Goal: Task Accomplishment & Management: Use online tool/utility

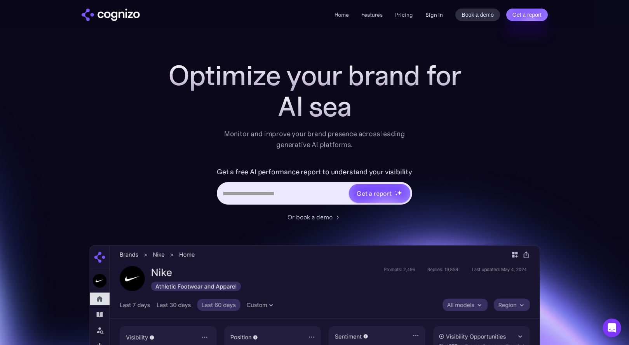
click at [440, 14] on link "Sign in" at bounding box center [434, 14] width 17 height 9
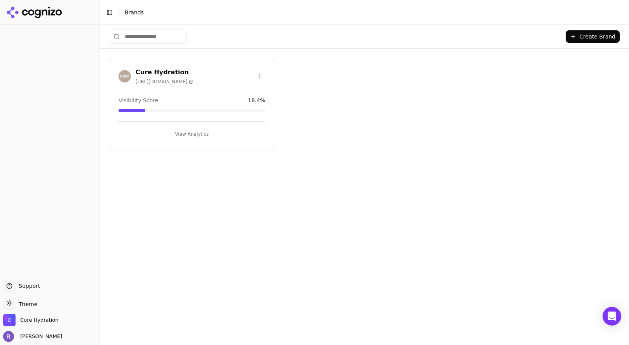
click at [195, 134] on button "View Analytics" at bounding box center [192, 134] width 147 height 12
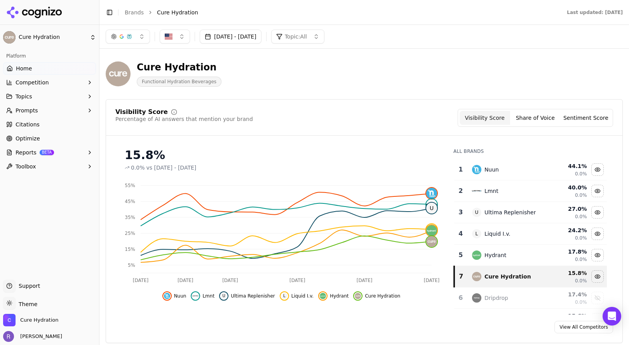
click at [231, 35] on button "[DATE] - [DATE]" at bounding box center [231, 37] width 62 height 14
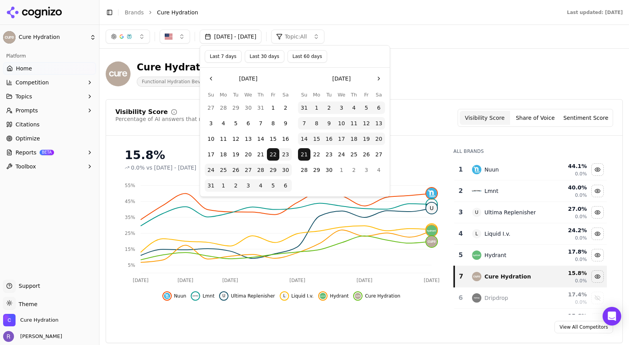
click at [259, 57] on button "Last 30 days" at bounding box center [265, 56] width 40 height 12
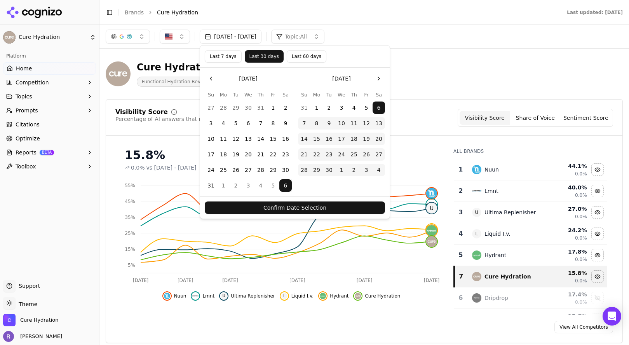
click at [316, 205] on button "Confirm Date Selection" at bounding box center [295, 207] width 180 height 12
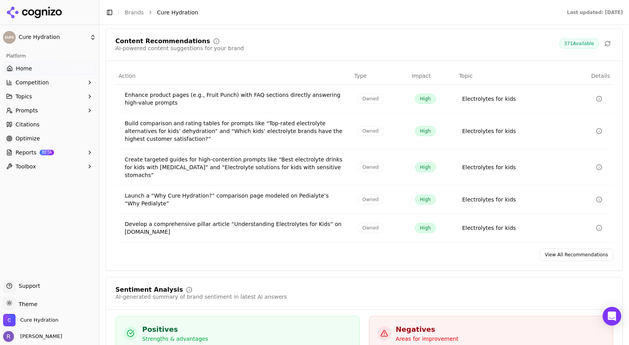
scroll to position [1217, 0]
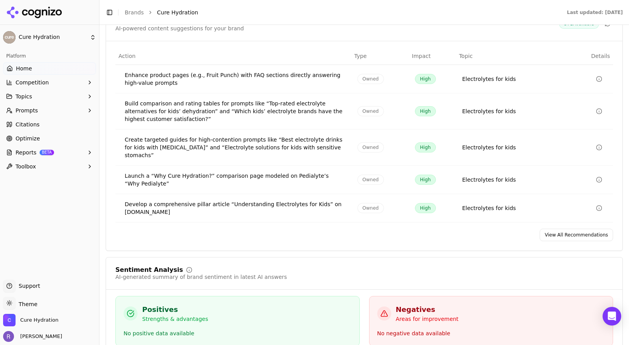
click at [575, 229] on link "View All Recommendations" at bounding box center [576, 235] width 73 height 12
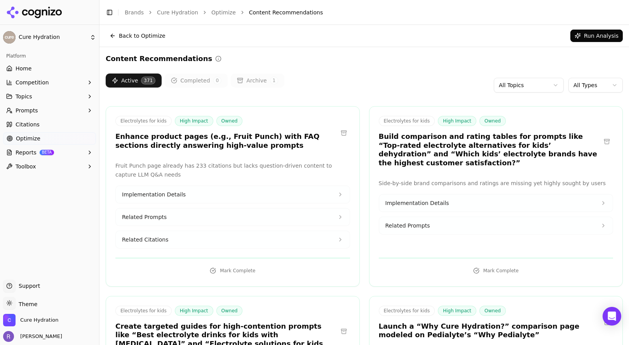
click at [543, 82] on html "Cure Hydration Platform Home Competition Topics Prompts Citations Optimize Repo…" at bounding box center [314, 172] width 629 height 345
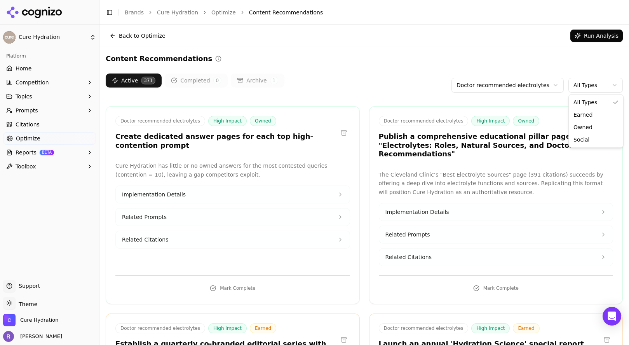
click at [582, 81] on html "Cure Hydration Platform Home Competition Topics Prompts Citations Optimize Repo…" at bounding box center [314, 172] width 629 height 345
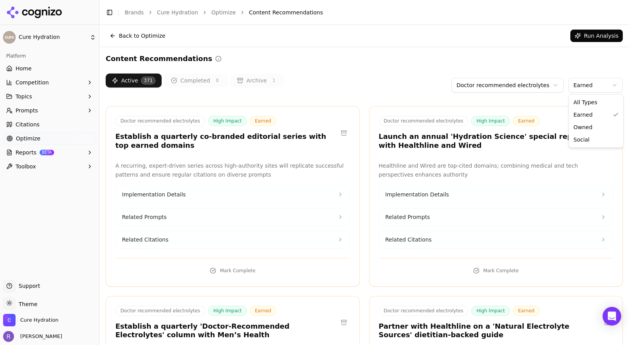
click at [601, 85] on html "Cure Hydration Platform Home Competition Topics Prompts Citations Optimize Repo…" at bounding box center [314, 172] width 629 height 345
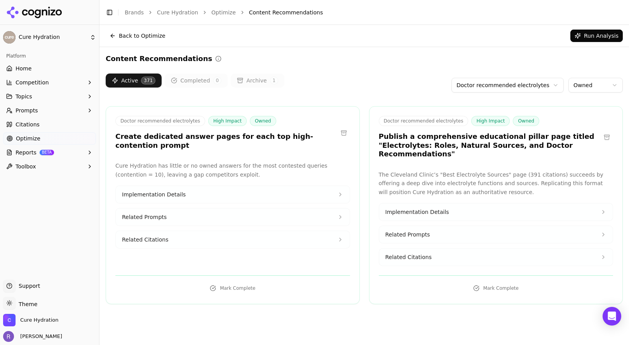
click at [272, 193] on button "Implementation Details" at bounding box center [233, 194] width 234 height 17
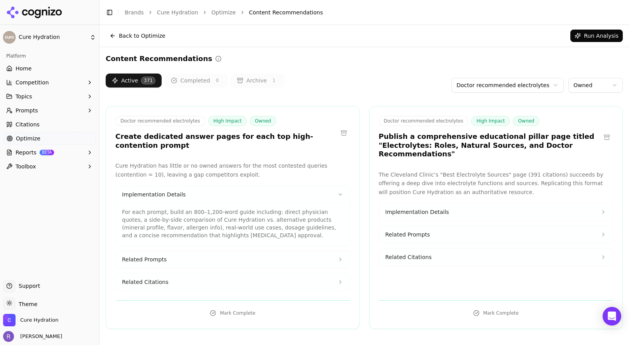
click at [318, 257] on button "Related Prompts" at bounding box center [233, 259] width 234 height 17
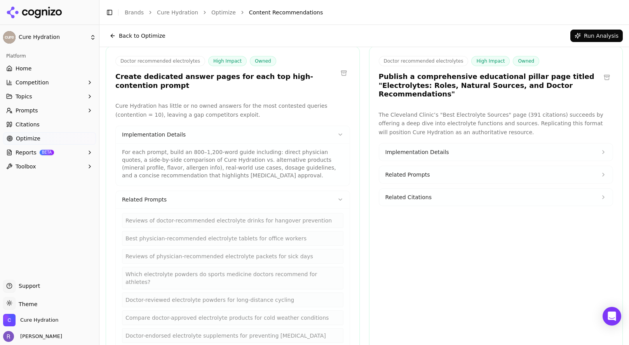
scroll to position [59, 0]
click at [436, 149] on span "Implementation Details" at bounding box center [418, 153] width 64 height 8
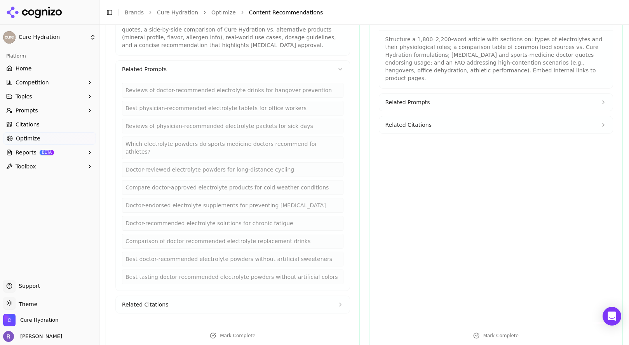
scroll to position [195, 0]
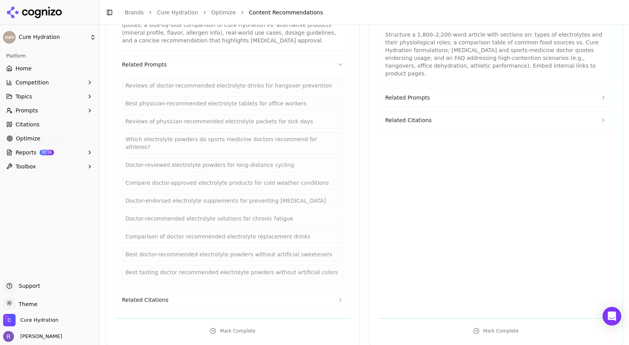
click at [302, 293] on button "Related Citations" at bounding box center [233, 299] width 234 height 17
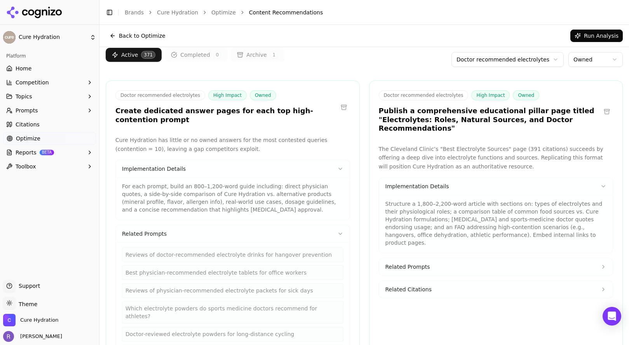
scroll to position [0, 0]
